Goal: Task Accomplishment & Management: Complete application form

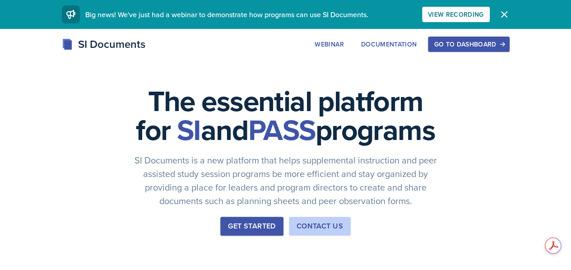
click at [485, 44] on button "Go to Dashboard" at bounding box center [468, 44] width 81 height 15
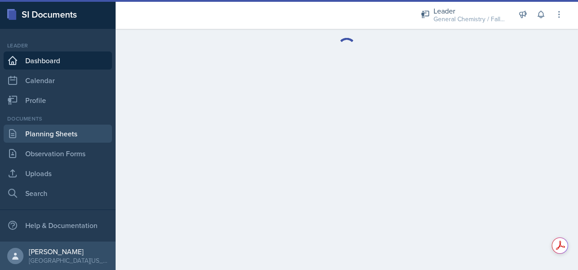
click at [60, 135] on link "Planning Sheets" at bounding box center [58, 134] width 108 height 18
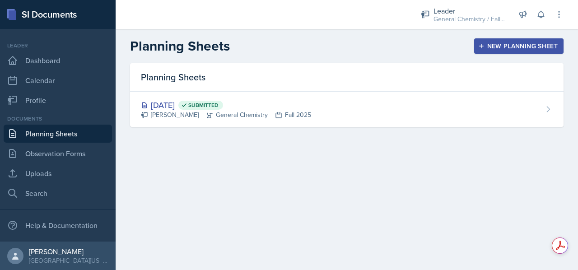
click at [499, 47] on div "New Planning Sheet" at bounding box center [519, 45] width 78 height 7
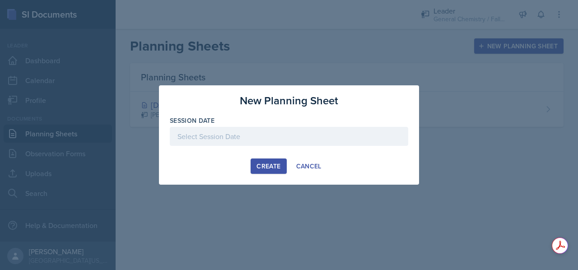
click at [269, 138] on div at bounding box center [289, 136] width 238 height 19
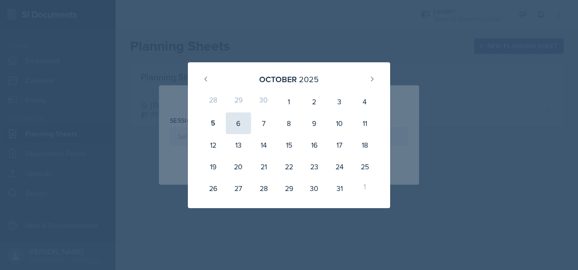
click at [243, 125] on div "6" at bounding box center [238, 123] width 25 height 22
type input "[DATE]"
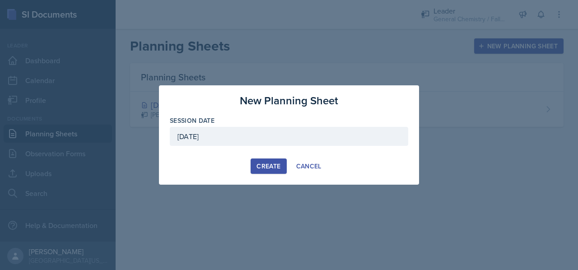
click at [283, 167] on button "Create" at bounding box center [269, 165] width 36 height 15
